Goal: Task Accomplishment & Management: Manage account settings

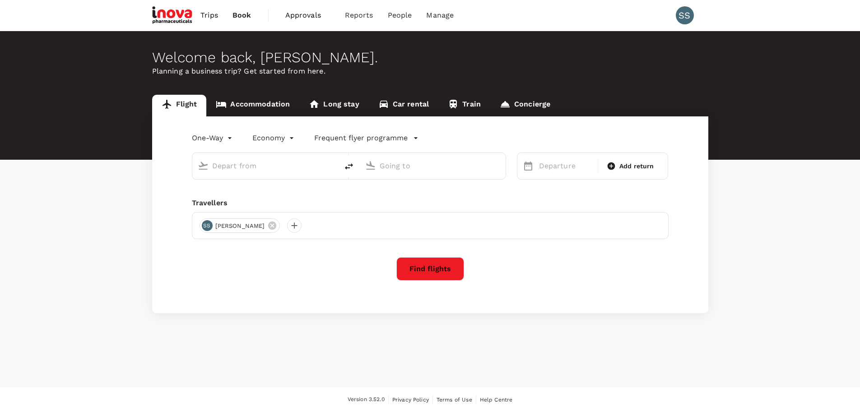
click at [297, 15] on span "Approvals" at bounding box center [307, 15] width 45 height 11
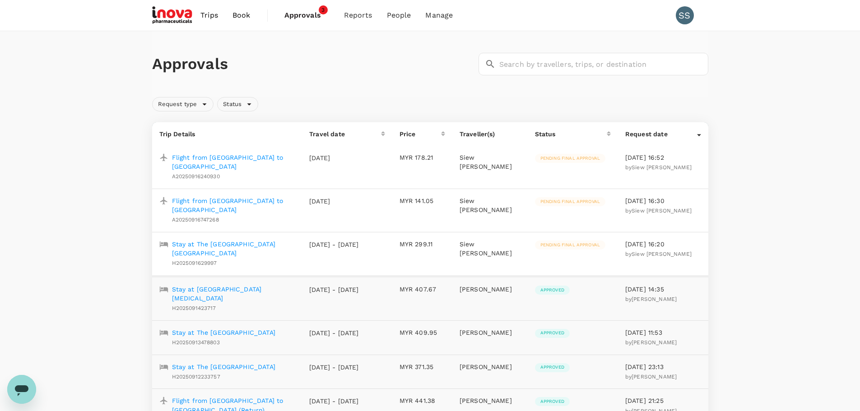
click at [234, 245] on p "Stay at The [GEOGRAPHIC_DATA] [GEOGRAPHIC_DATA]" at bounding box center [233, 249] width 123 height 18
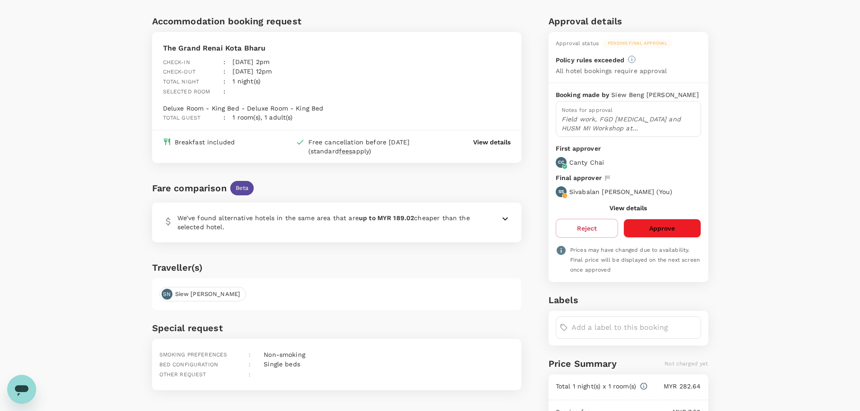
scroll to position [45, 0]
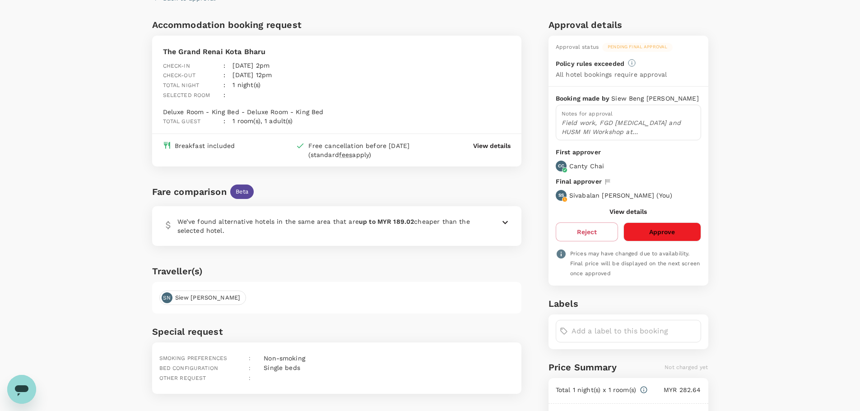
click at [642, 235] on button "Approve" at bounding box center [661, 232] width 77 height 19
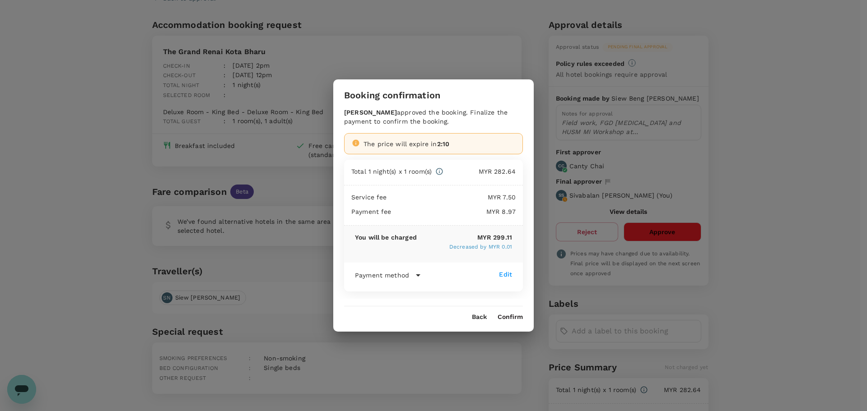
click at [510, 315] on button "Confirm" at bounding box center [509, 317] width 25 height 7
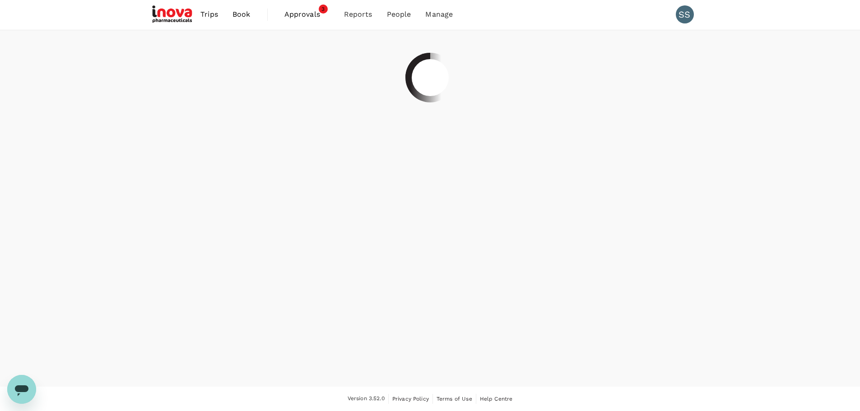
scroll to position [1, 0]
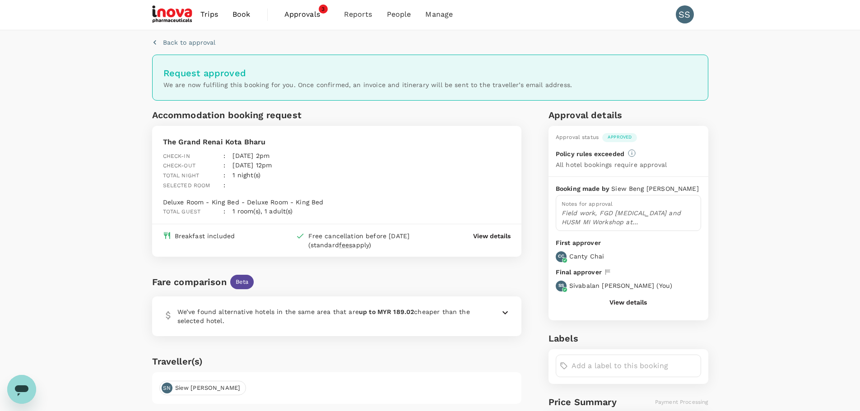
click at [298, 15] on span "Approvals" at bounding box center [306, 14] width 45 height 11
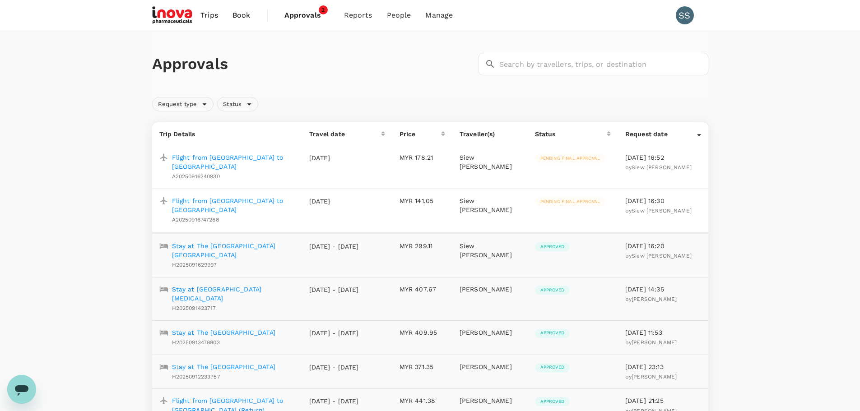
click at [233, 156] on p "Flight from [GEOGRAPHIC_DATA] to [GEOGRAPHIC_DATA]" at bounding box center [233, 162] width 123 height 18
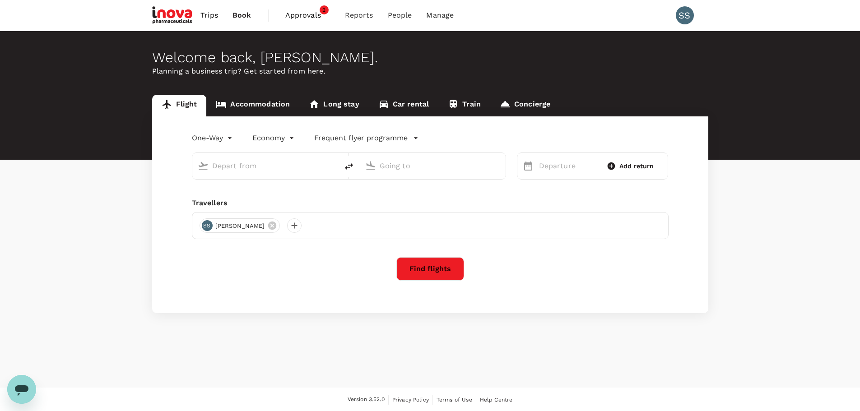
click at [306, 15] on span "Approvals" at bounding box center [307, 15] width 45 height 11
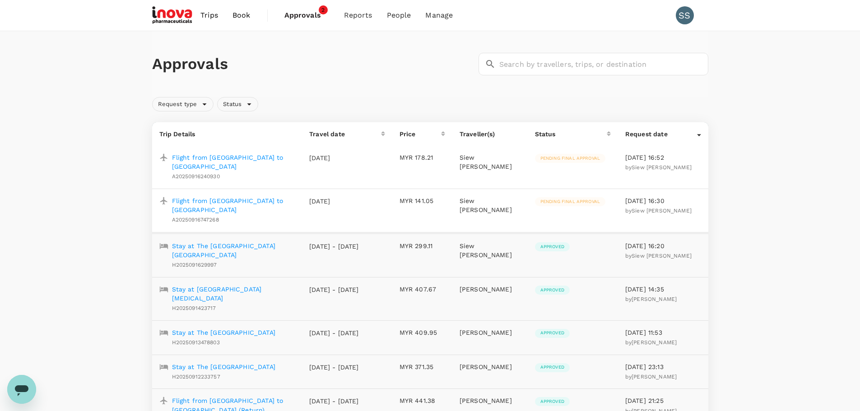
click at [218, 202] on p "Flight from [GEOGRAPHIC_DATA] to [GEOGRAPHIC_DATA]" at bounding box center [233, 205] width 123 height 18
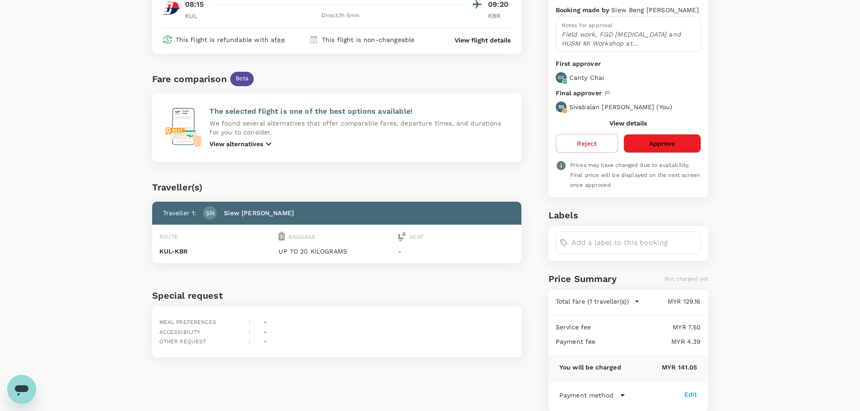
scroll to position [175, 0]
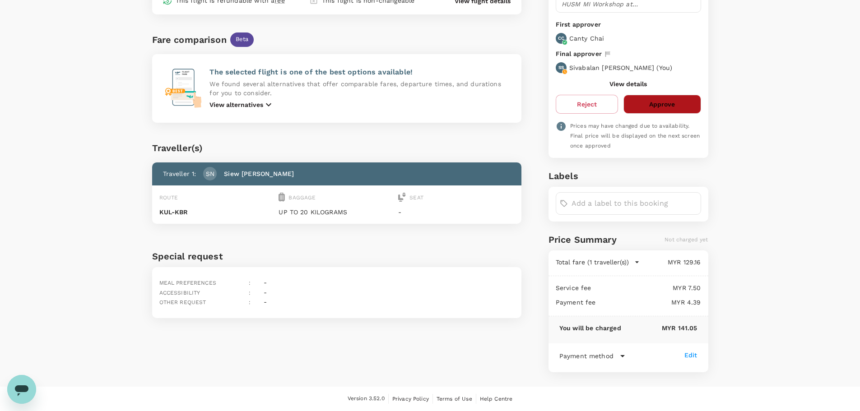
click at [683, 106] on button "Approve" at bounding box center [661, 104] width 77 height 19
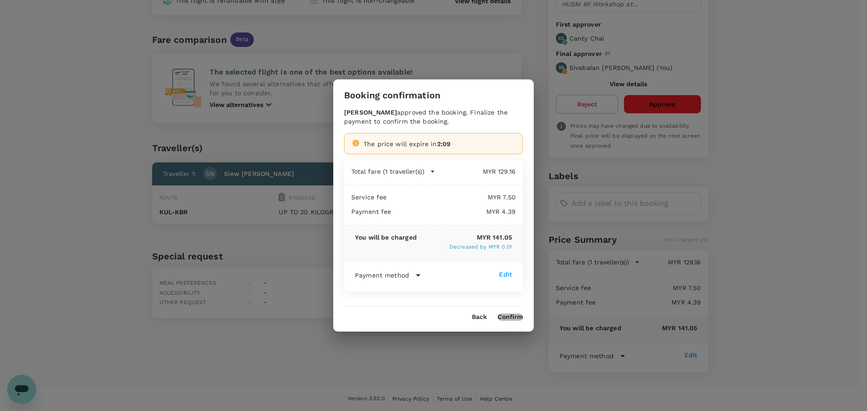
click at [512, 316] on button "Confirm" at bounding box center [509, 317] width 25 height 7
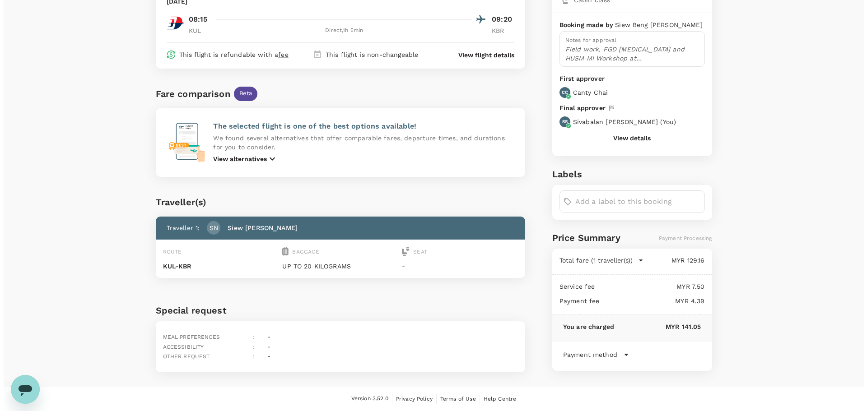
scroll to position [0, 0]
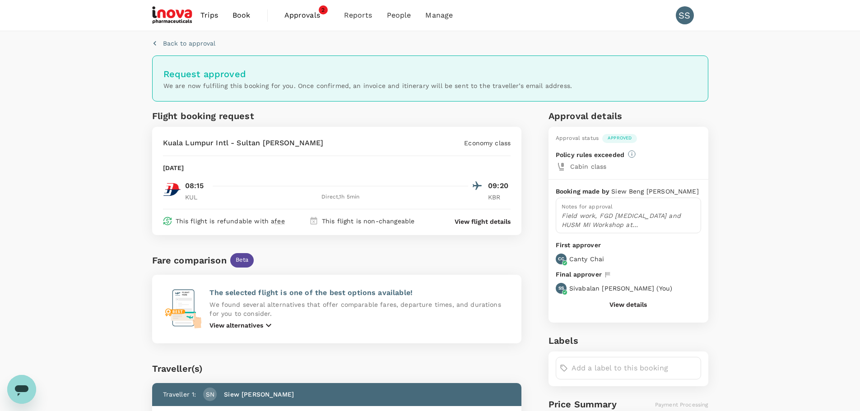
click at [305, 14] on span "Approvals" at bounding box center [306, 15] width 45 height 11
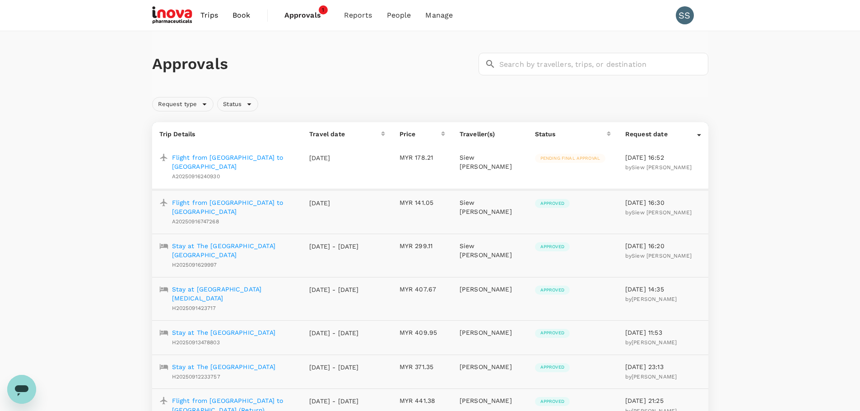
click at [216, 158] on p "Flight from [GEOGRAPHIC_DATA] to [GEOGRAPHIC_DATA]" at bounding box center [233, 162] width 123 height 18
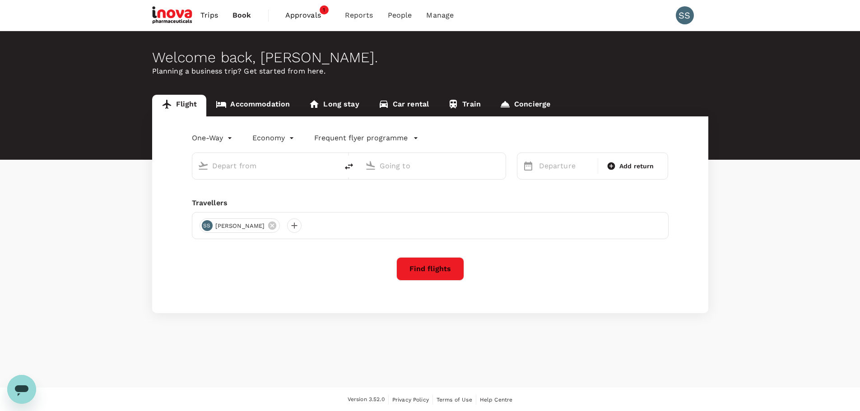
click at [306, 17] on span "Approvals" at bounding box center [307, 15] width 45 height 11
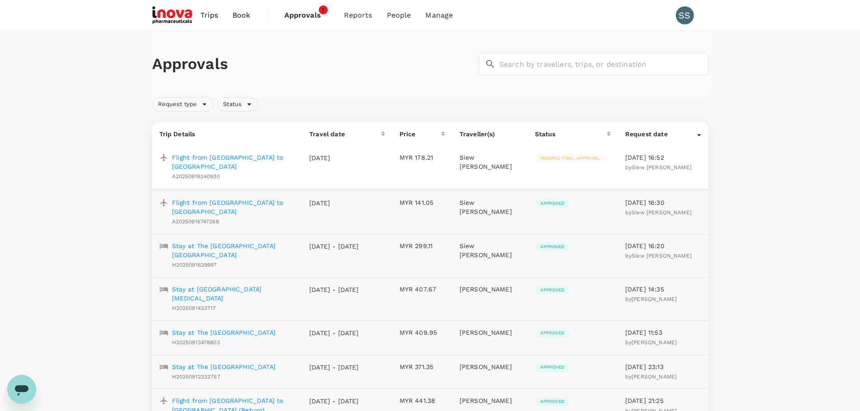
click at [233, 158] on p "Flight from [GEOGRAPHIC_DATA] to [GEOGRAPHIC_DATA]" at bounding box center [233, 162] width 123 height 18
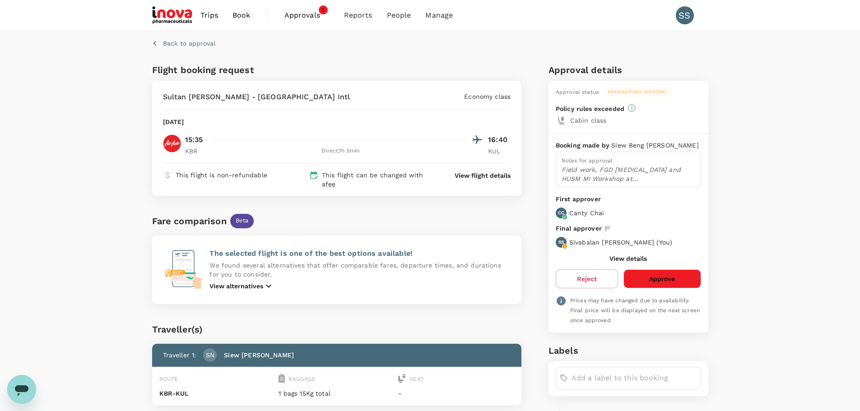
click at [671, 280] on button "Approve" at bounding box center [661, 278] width 77 height 19
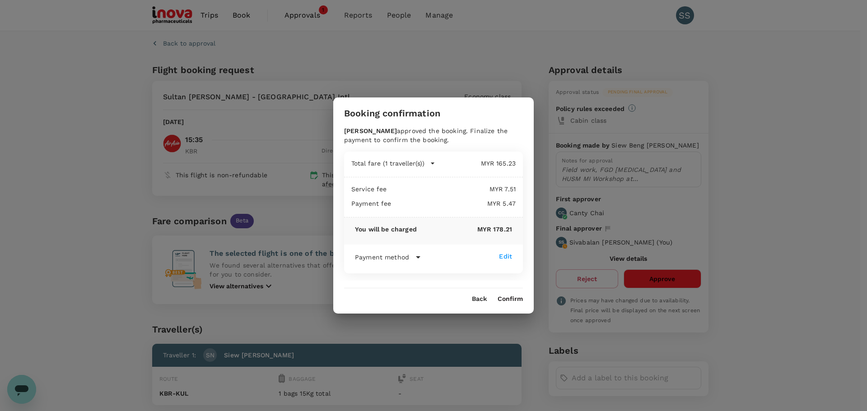
click at [518, 298] on button "Confirm" at bounding box center [509, 299] width 25 height 7
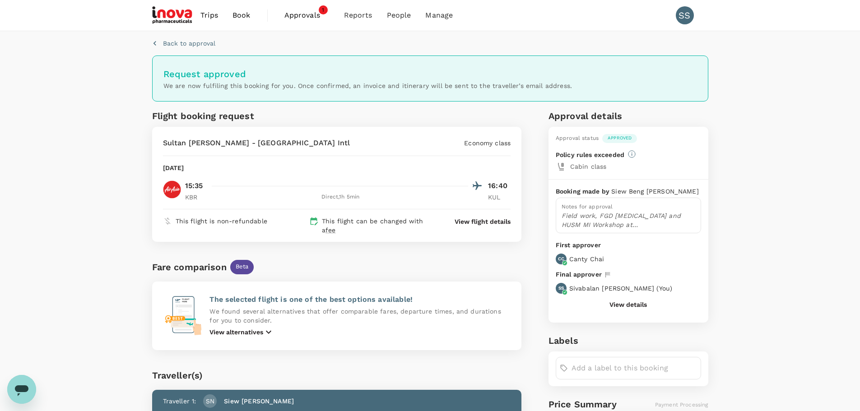
click at [297, 14] on span "Approvals" at bounding box center [306, 15] width 45 height 11
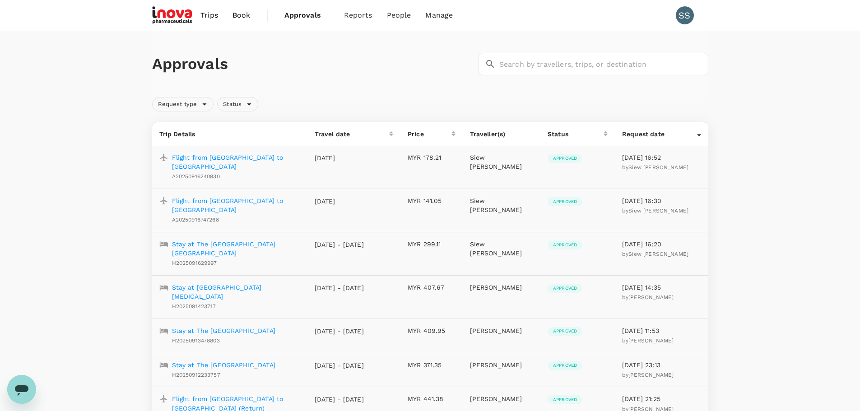
click at [238, 158] on p "Flight from [GEOGRAPHIC_DATA] to [GEOGRAPHIC_DATA]" at bounding box center [236, 162] width 128 height 18
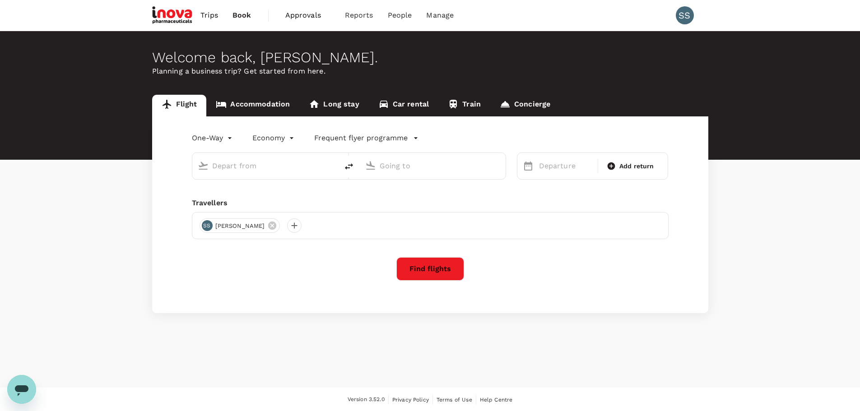
click at [298, 15] on span "Approvals" at bounding box center [307, 15] width 45 height 11
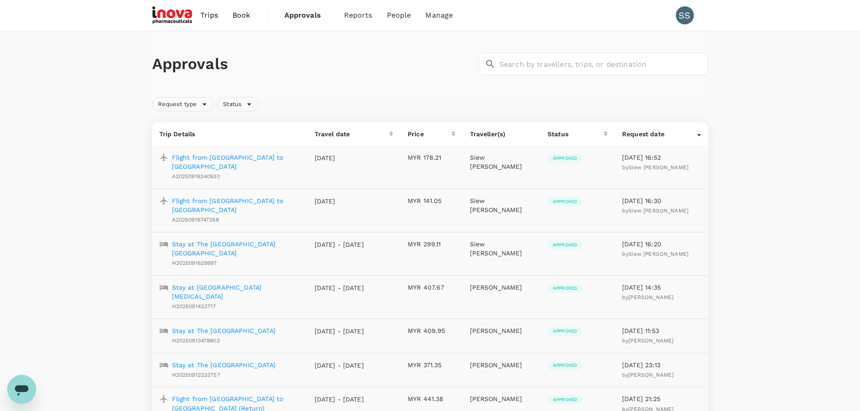
click at [254, 159] on p "Flight from [GEOGRAPHIC_DATA] to [GEOGRAPHIC_DATA]" at bounding box center [236, 162] width 128 height 18
